Goal: Information Seeking & Learning: Find specific fact

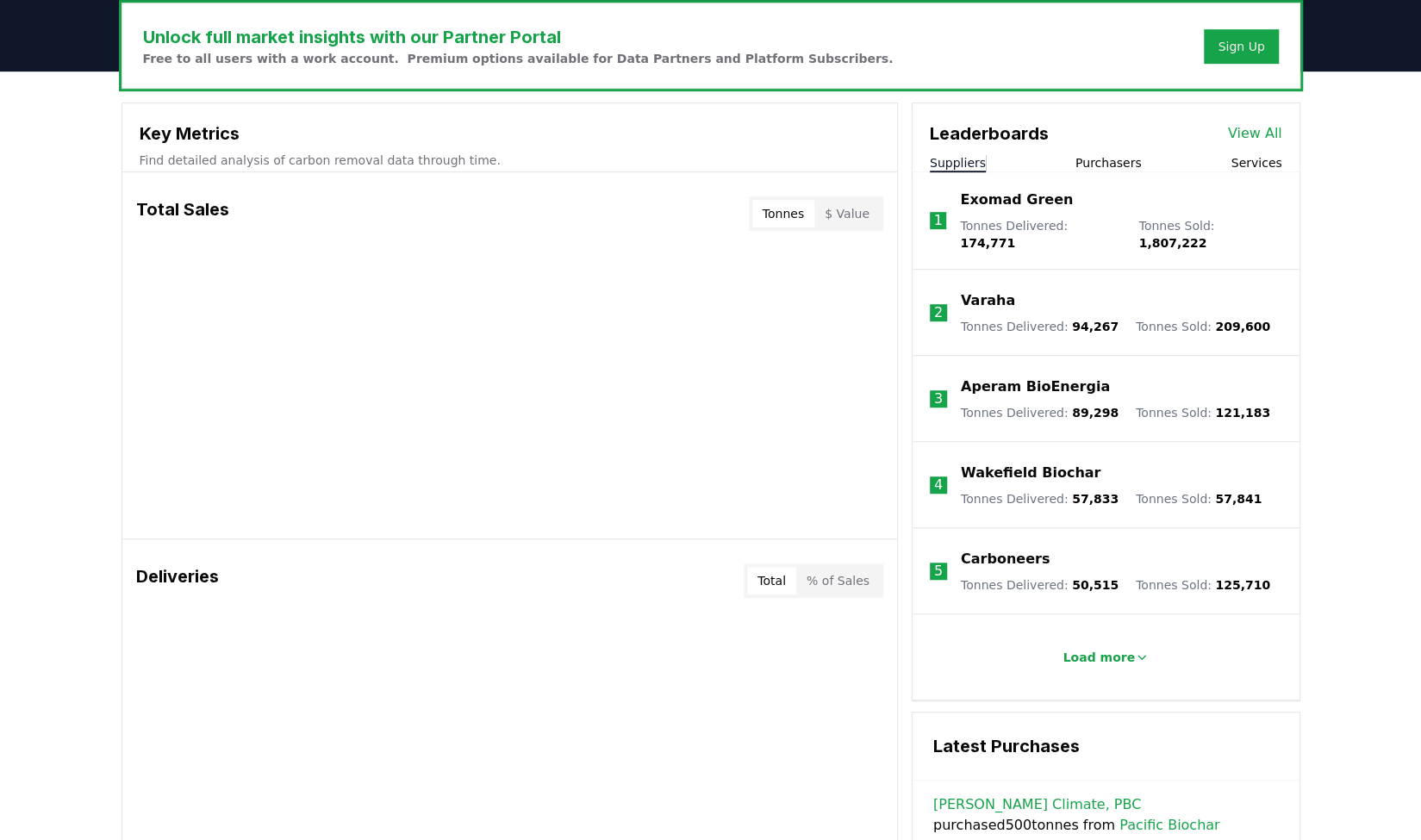
scroll to position [531, 0]
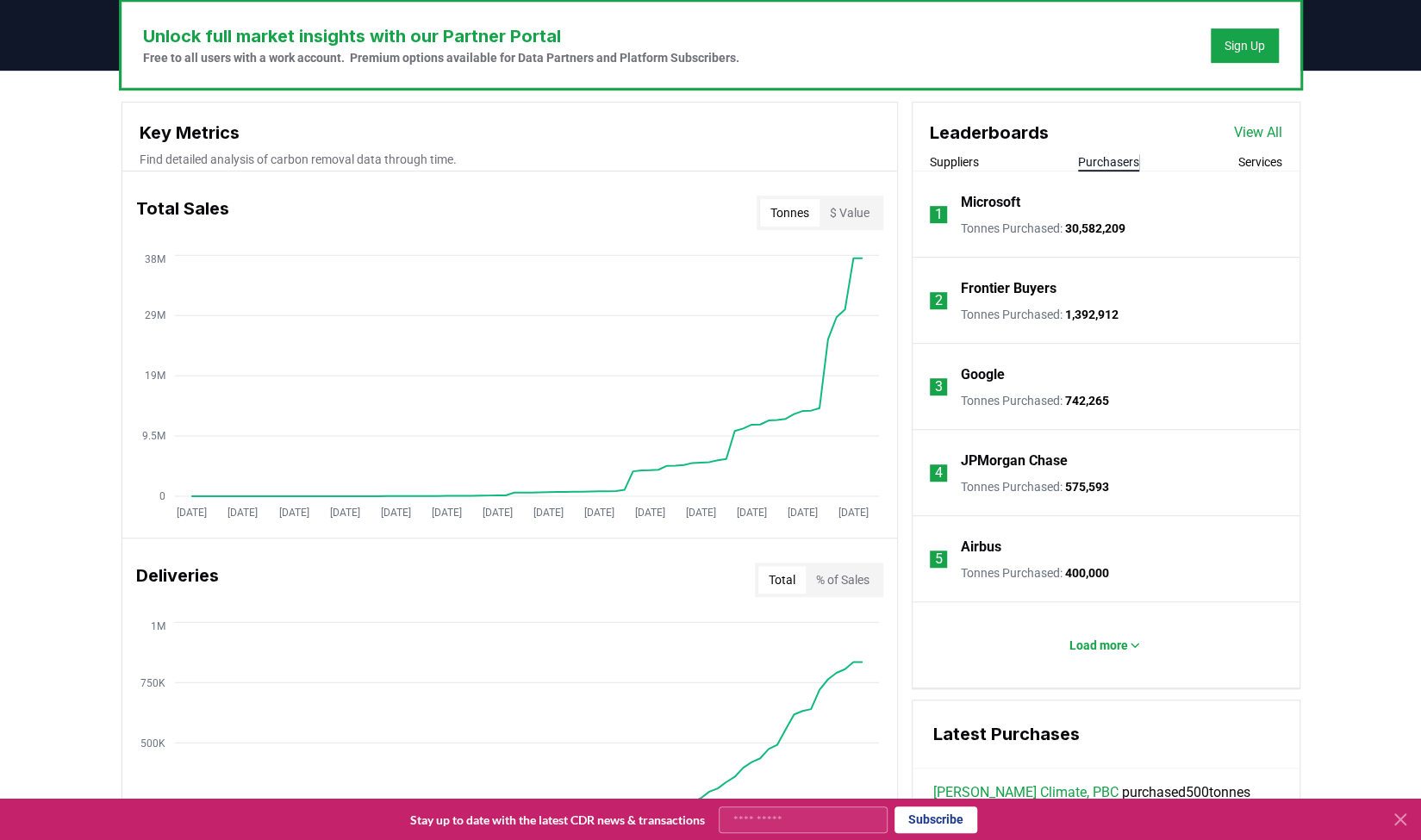
click at [1112, 157] on button "Purchasers" at bounding box center [1108, 162] width 61 height 17
click at [1015, 200] on p "Microsoft" at bounding box center [990, 201] width 59 height 20
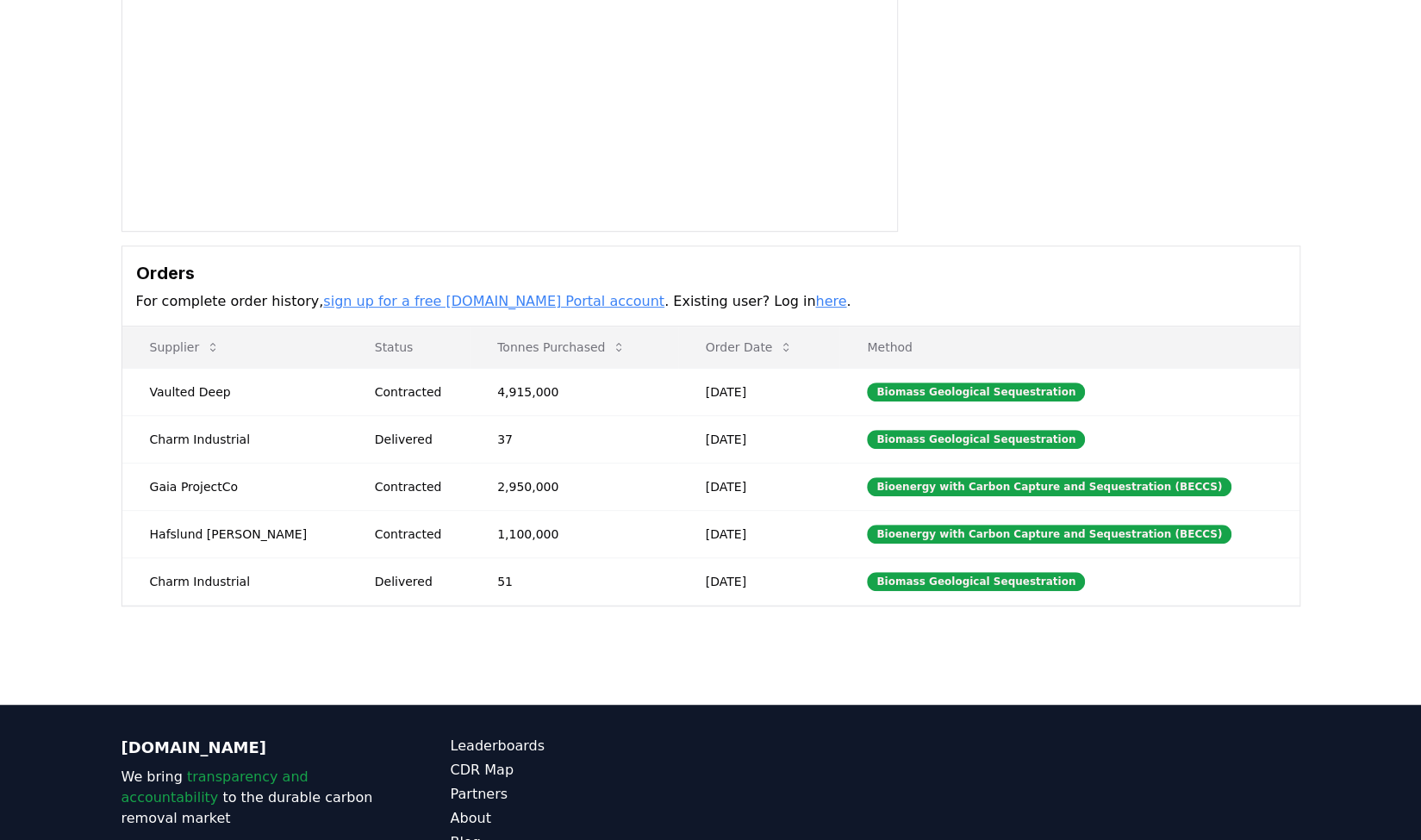
scroll to position [267, 0]
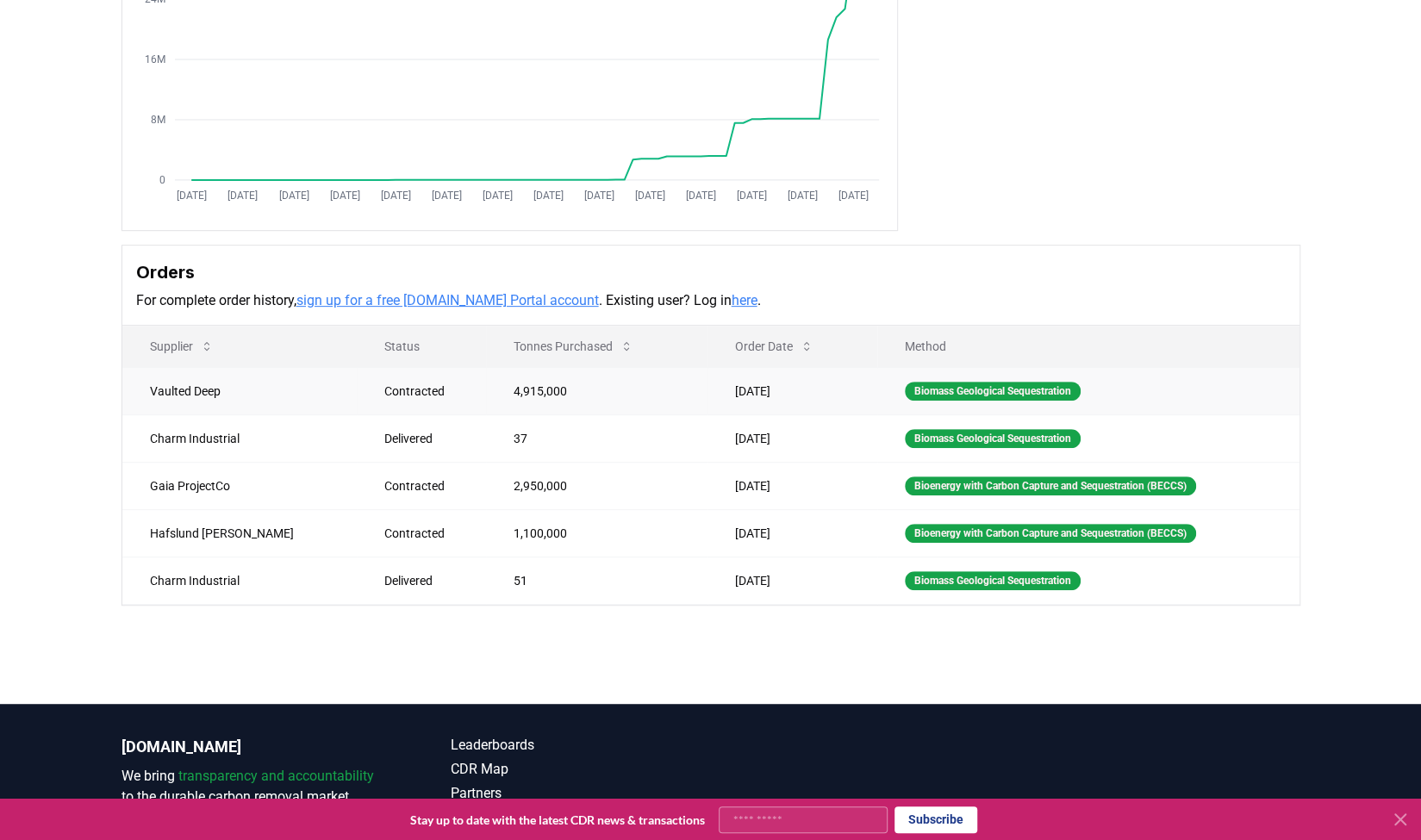
click at [365, 398] on td "Contracted" at bounding box center [422, 390] width 129 height 48
click at [207, 389] on td "Vaulted Deep" at bounding box center [239, 390] width 235 height 48
copy td "Vaulted Deep"
